Goal: Information Seeking & Learning: Check status

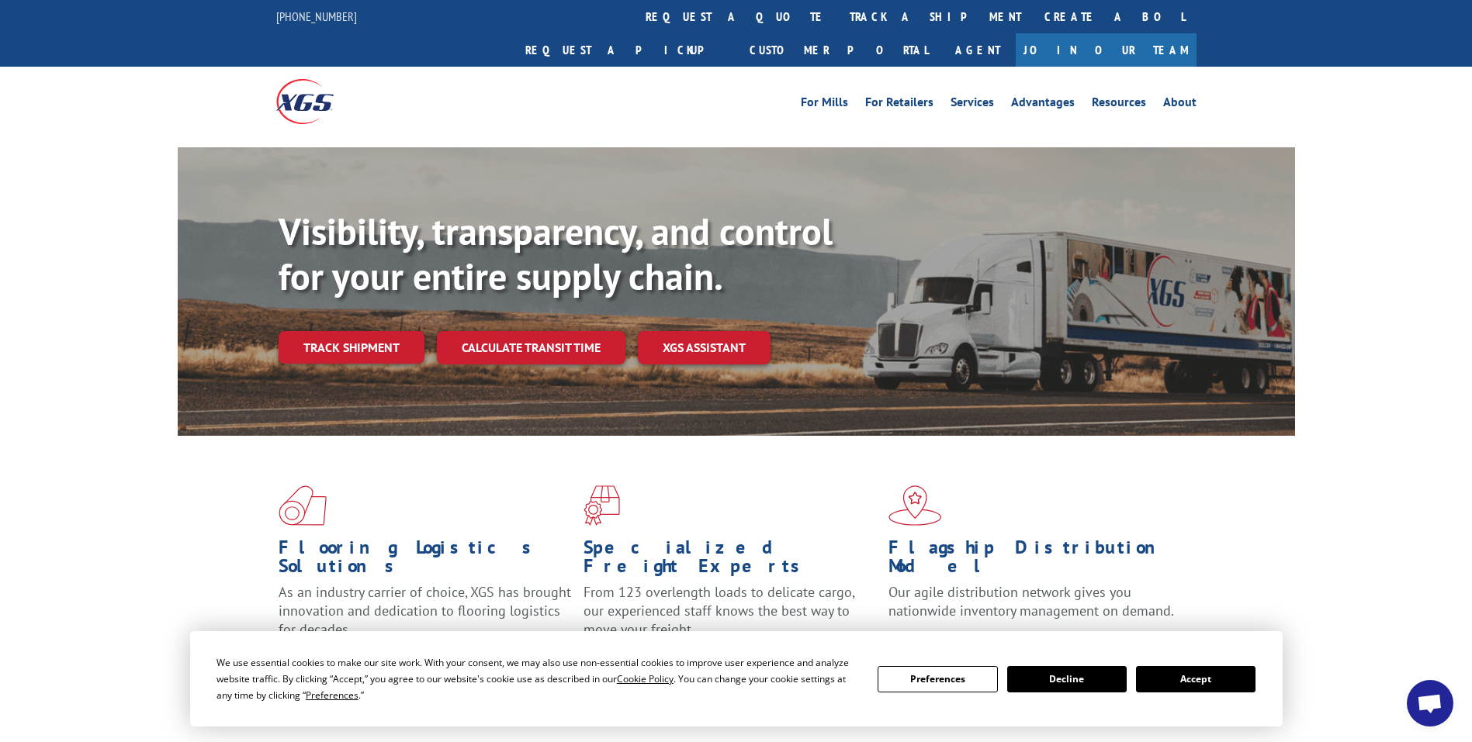
click at [506, 90] on div "For Mills For Retailers Services Advantages Resources About For Mills For Retai…" at bounding box center [851, 101] width 690 height 23
click at [838, 12] on link "track a shipment" at bounding box center [935, 16] width 195 height 33
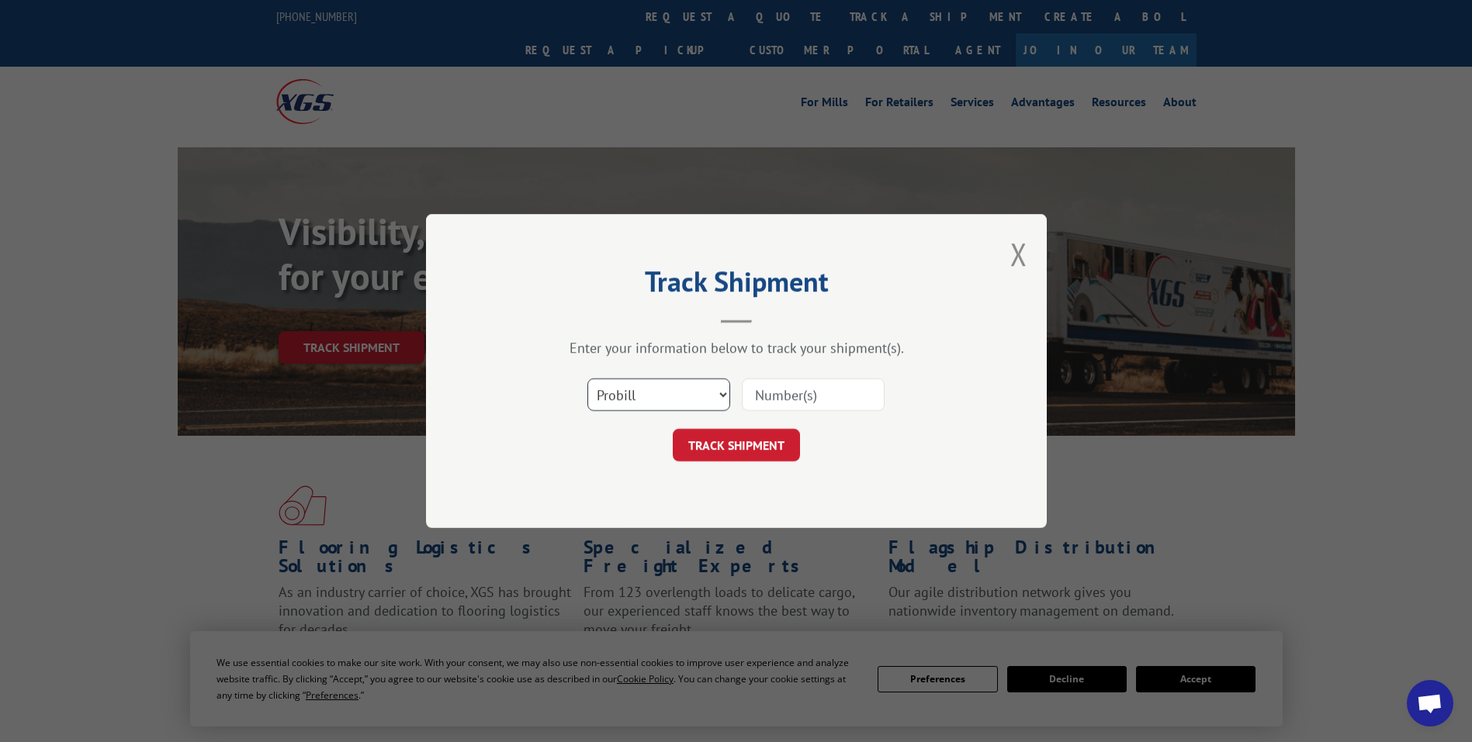
click at [639, 396] on select "Select category... Probill BOL PO" at bounding box center [658, 395] width 143 height 33
select select "po"
click at [587, 379] on select "Select category... Probill BOL PO" at bounding box center [658, 395] width 143 height 33
click at [818, 406] on input at bounding box center [813, 395] width 143 height 33
type input "17764"
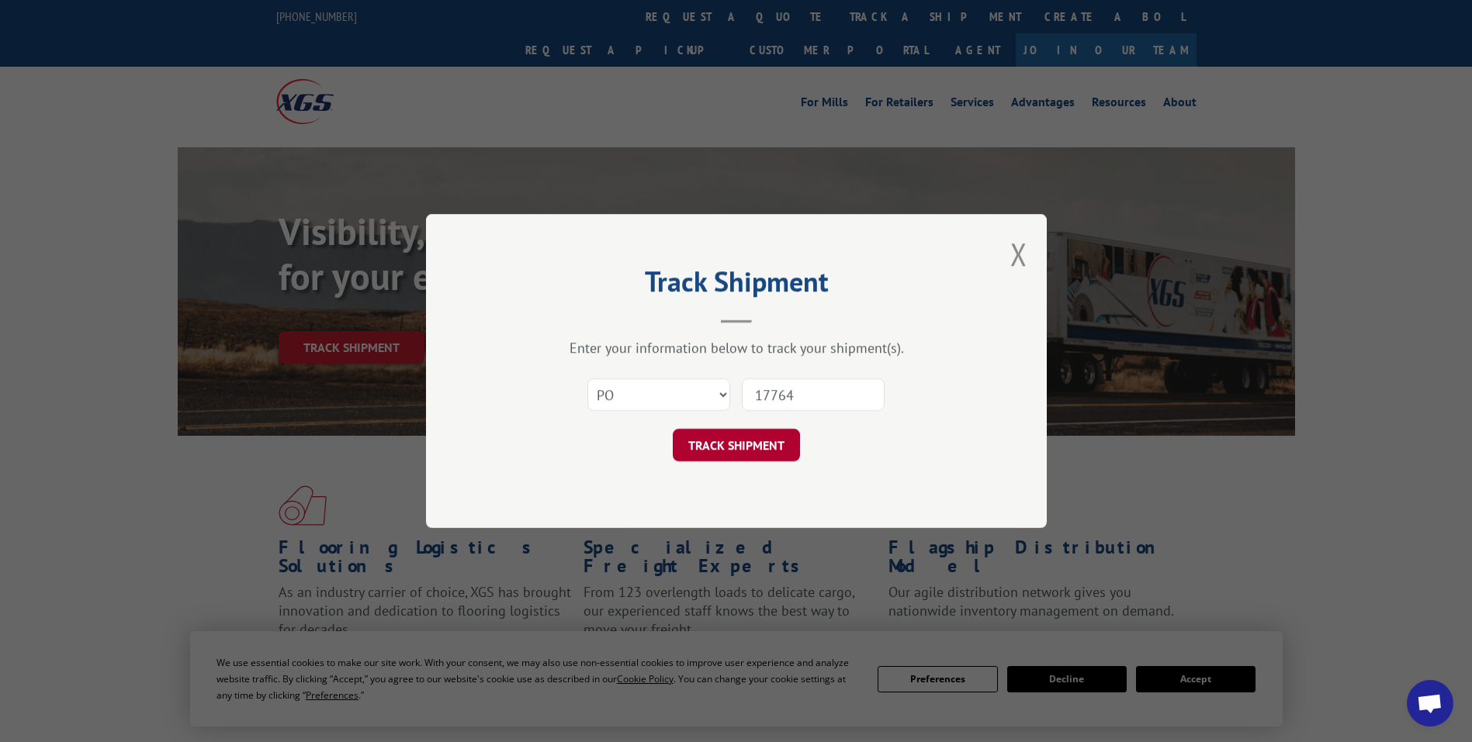
click at [740, 446] on button "TRACK SHIPMENT" at bounding box center [736, 445] width 127 height 33
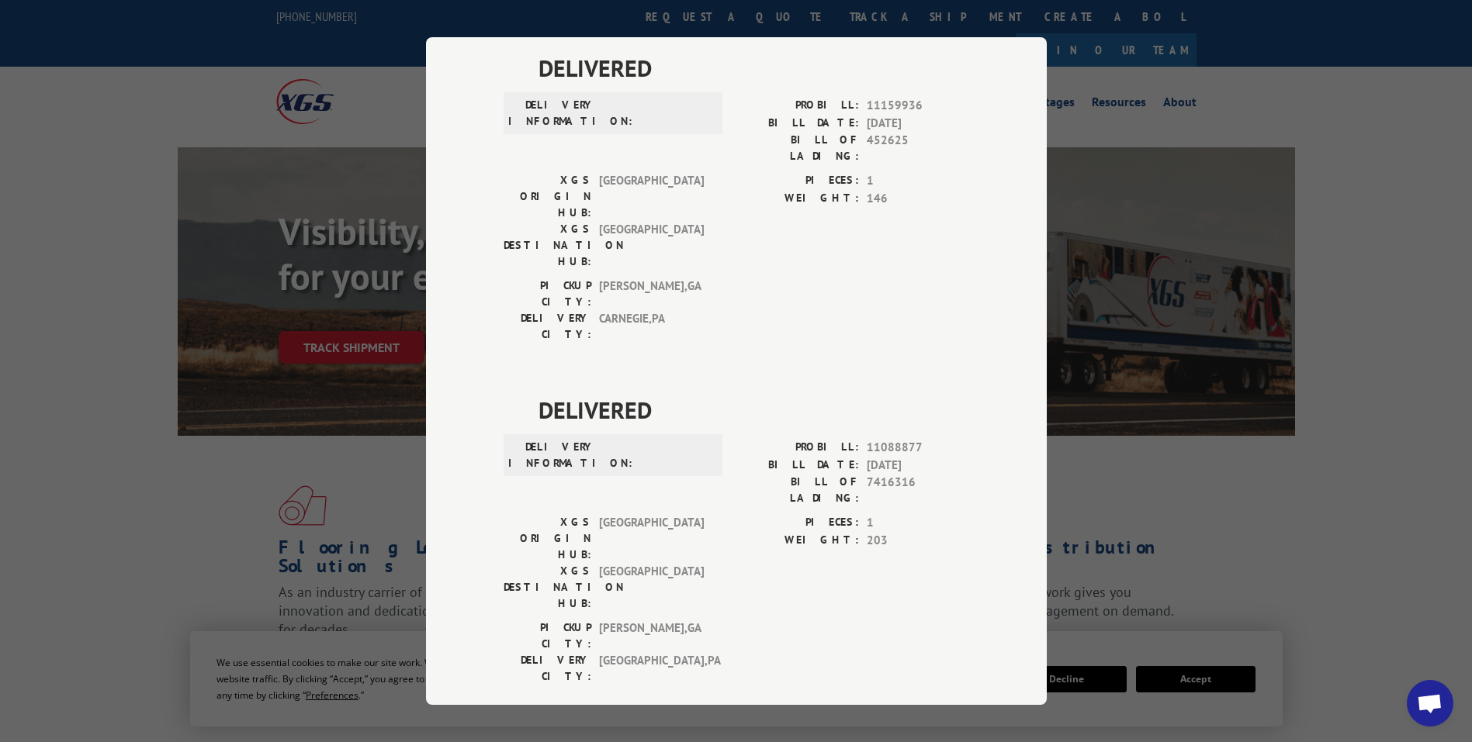
scroll to position [2492, 0]
